Goal: Complete application form

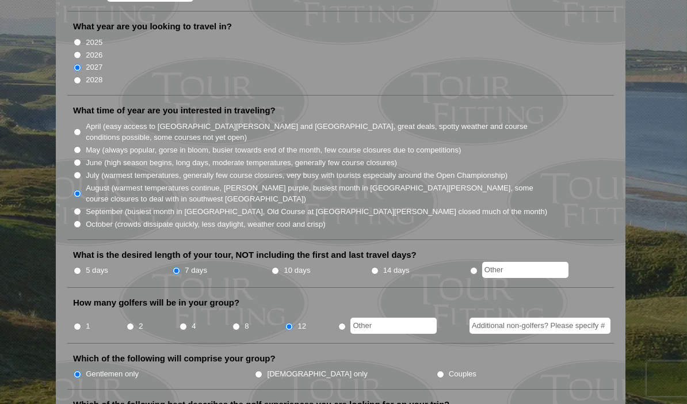
scroll to position [248, 0]
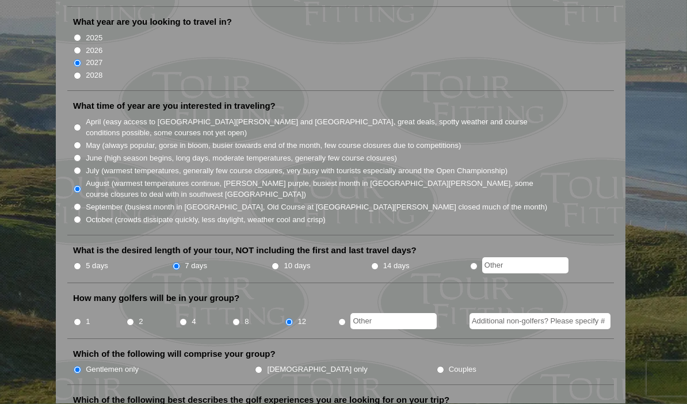
click at [234, 307] on li "How many golfers will be in your group? 1 2 4 8 12" at bounding box center [340, 316] width 547 height 47
click at [235, 319] on input "8" at bounding box center [236, 322] width 7 height 7
radio input "true"
click at [285, 305] on li "How many golfers will be in your group? 1 2 4 8 12" at bounding box center [340, 316] width 547 height 47
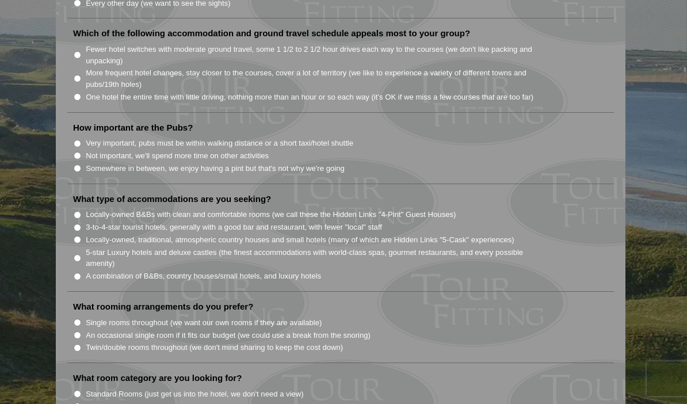
scroll to position [805, 0]
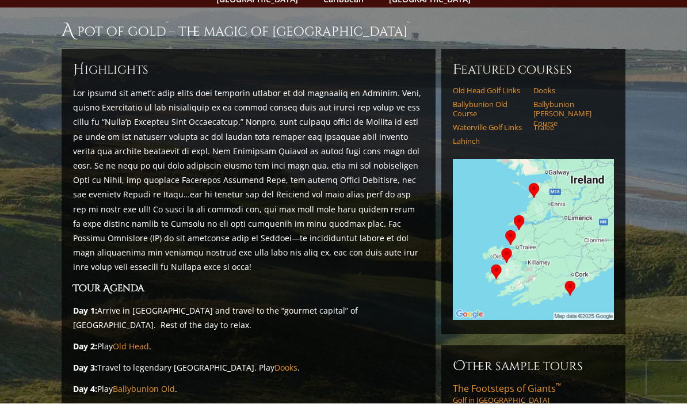
scroll to position [82, 0]
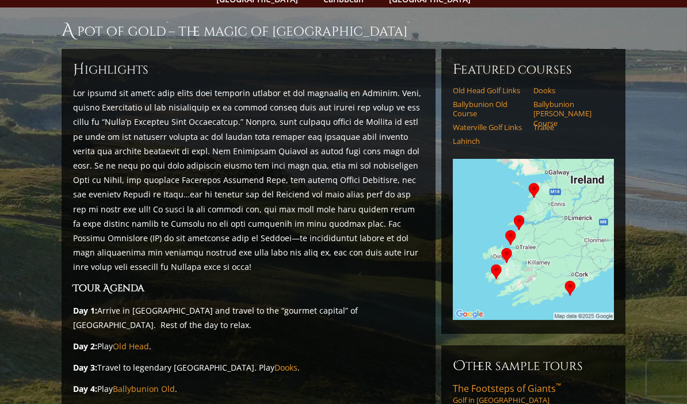
click at [571, 248] on img at bounding box center [533, 239] width 161 height 161
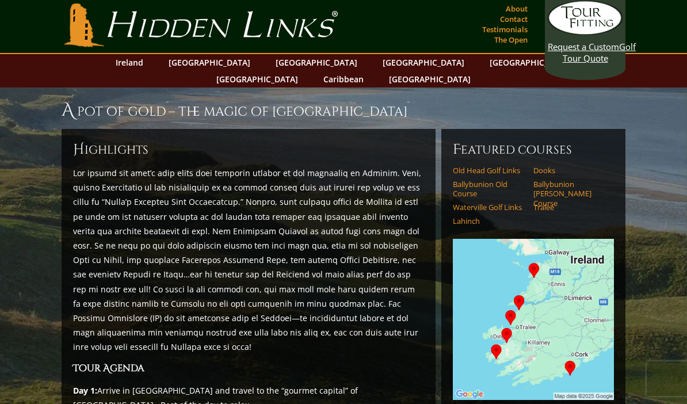
scroll to position [0, 0]
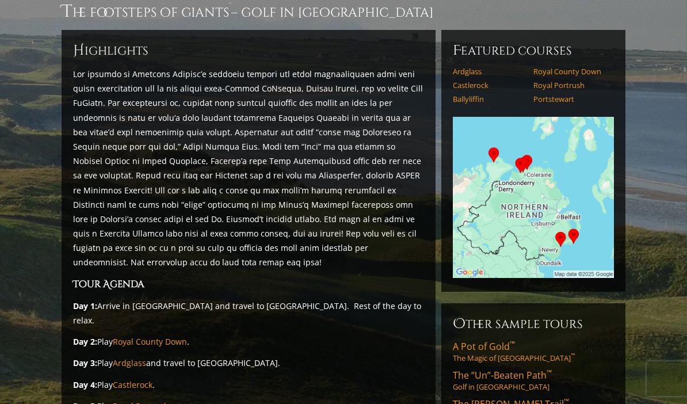
scroll to position [77, 0]
